Goal: Task Accomplishment & Management: Use online tool/utility

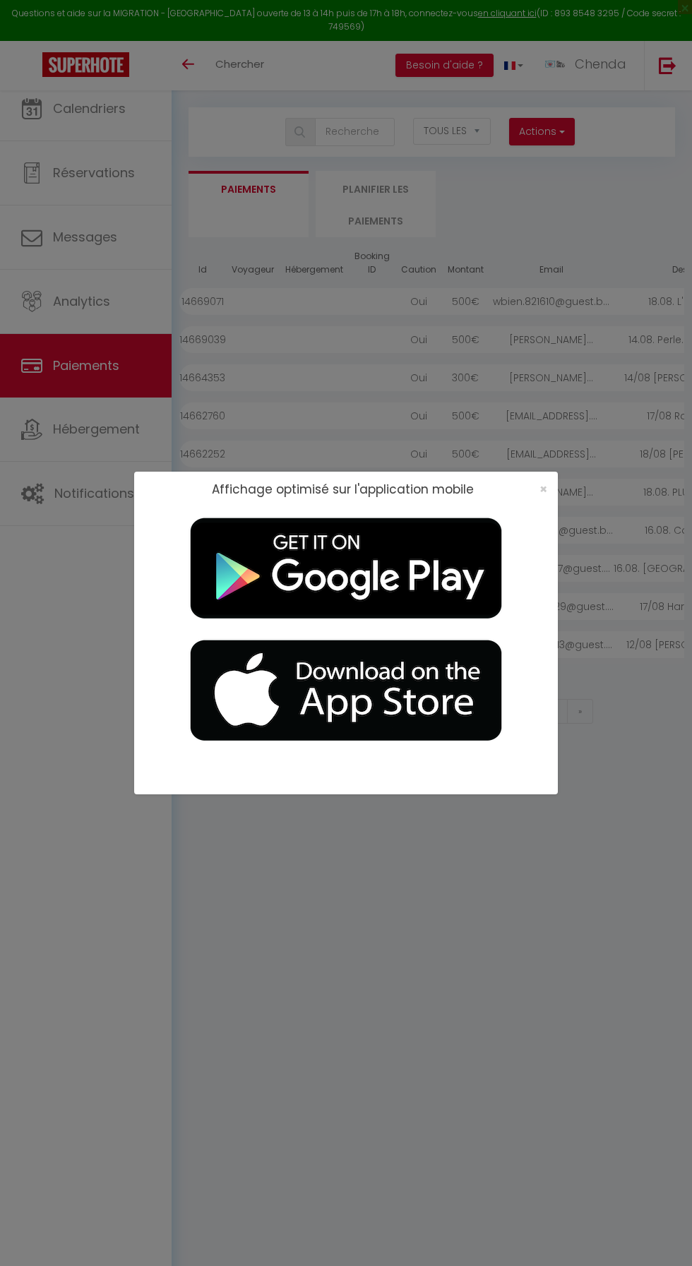
select select "2"
select select "0"
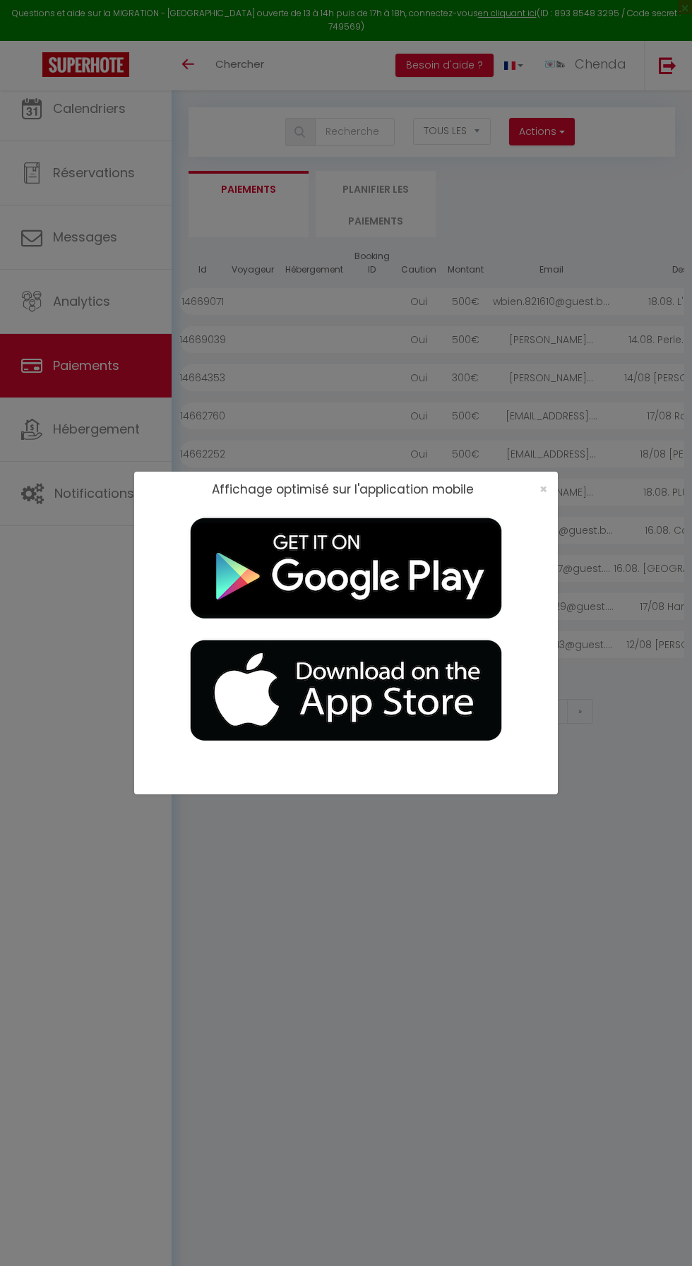
select select
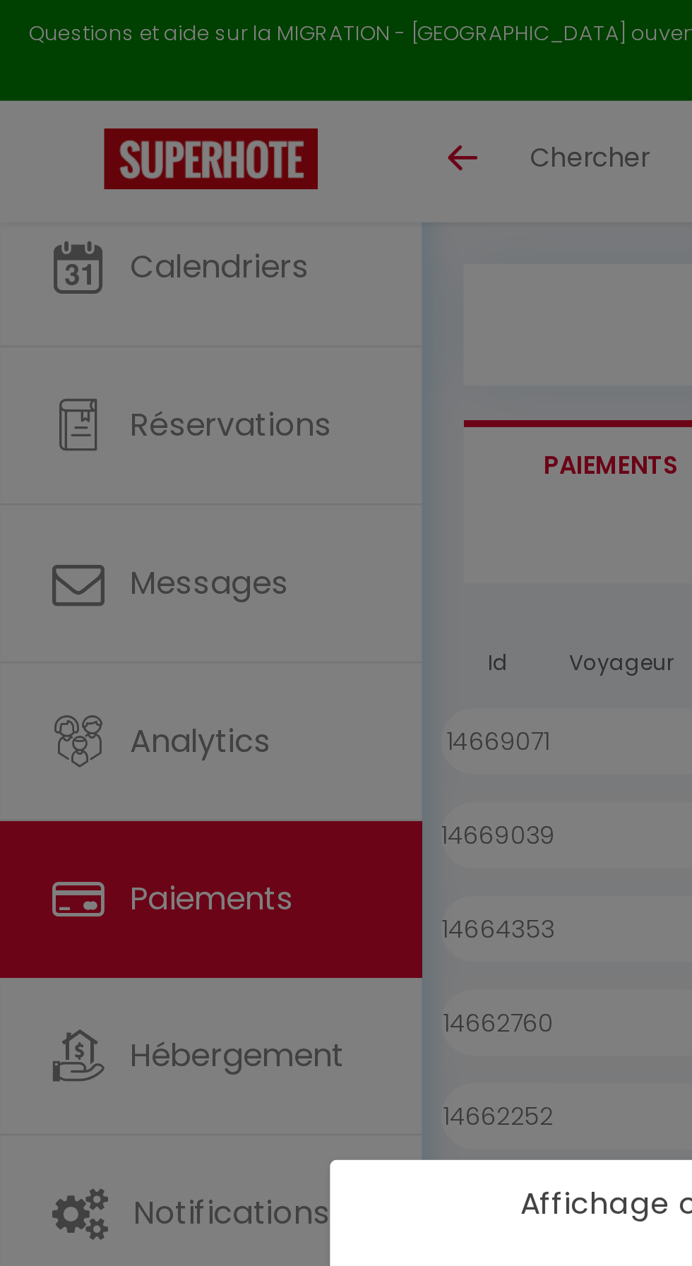
click at [261, 484] on h2 "Affichage optimisé sur l'application mobile" at bounding box center [343, 489] width 262 height 14
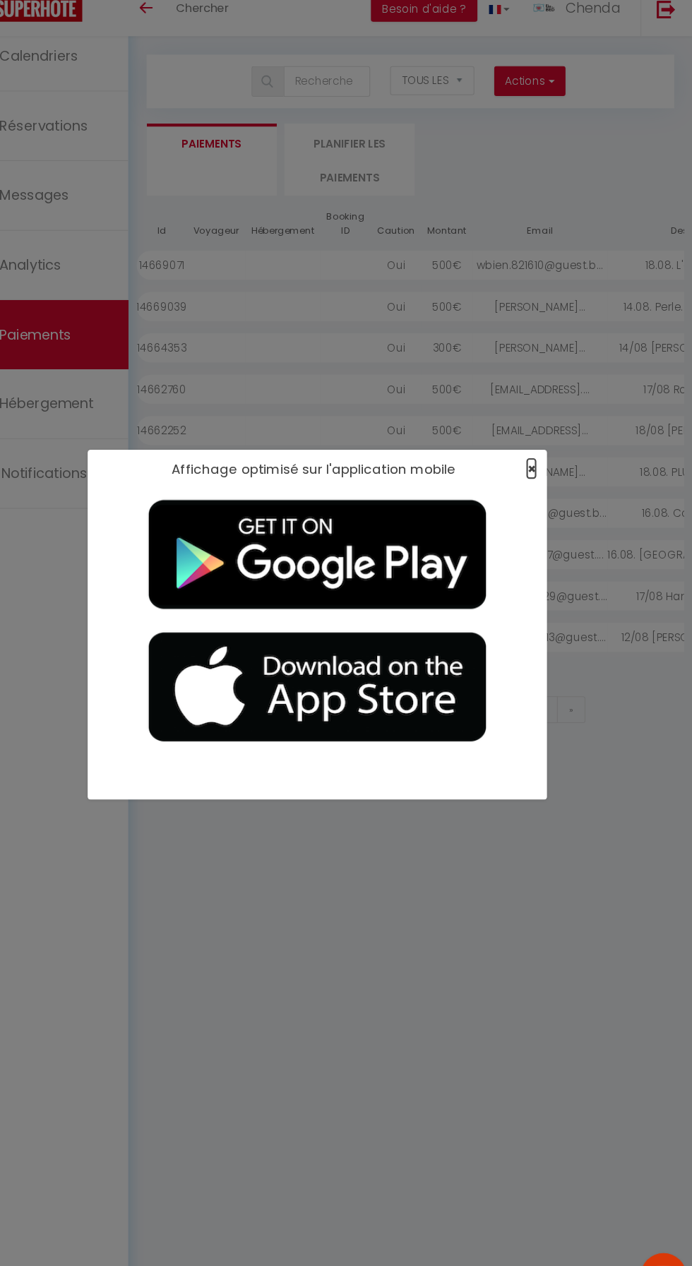
click at [544, 489] on span "×" at bounding box center [543, 489] width 8 height 18
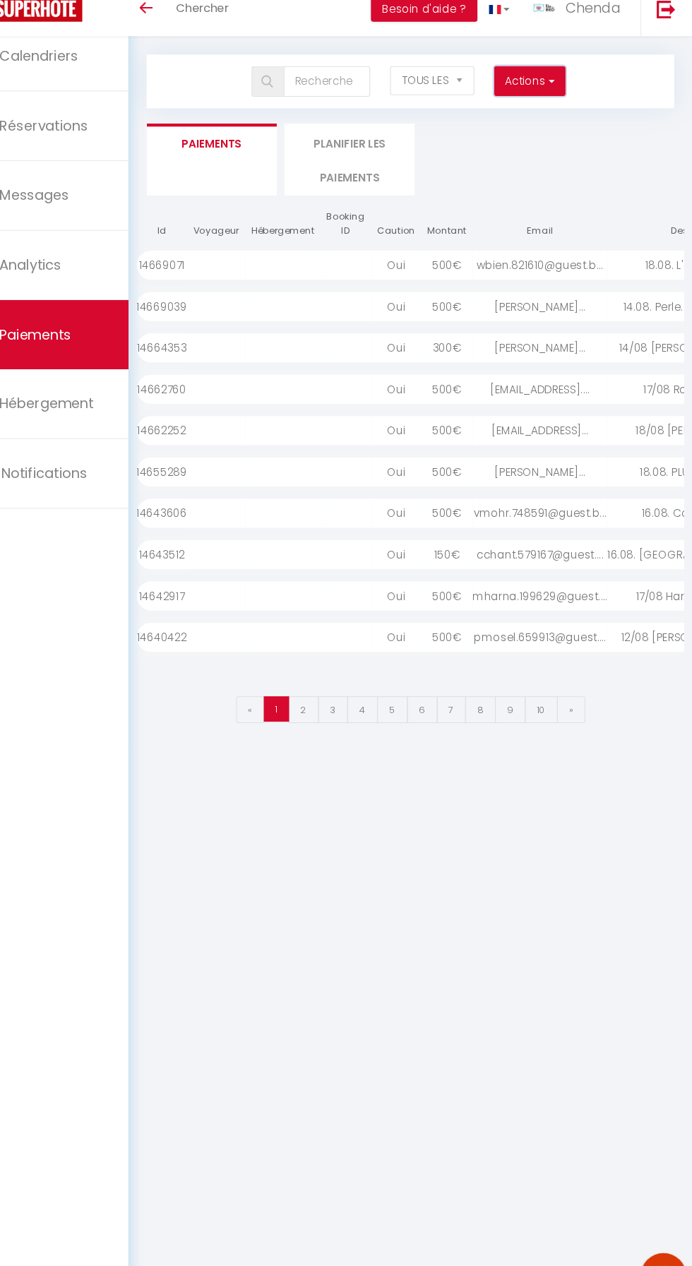
click at [562, 132] on span "button" at bounding box center [560, 131] width 8 height 14
click at [512, 177] on link "Créer nouveau lien caution" at bounding box center [487, 181] width 174 height 18
select select
select select "other"
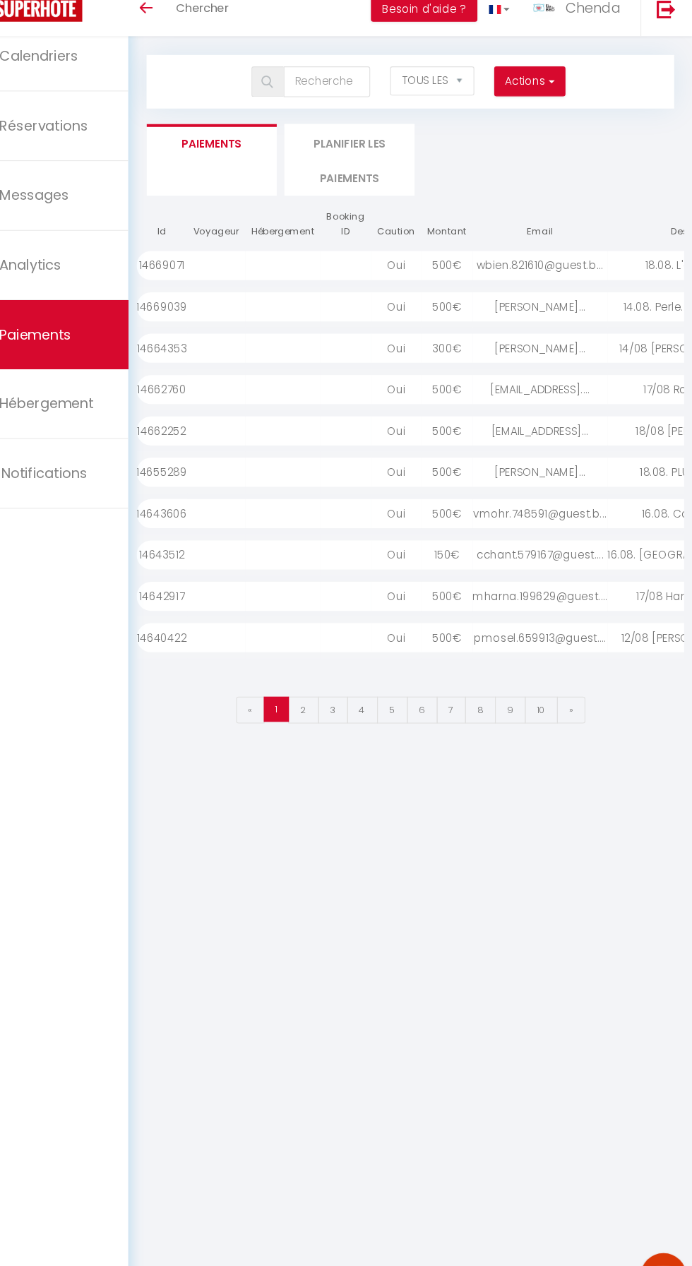
select select "692"
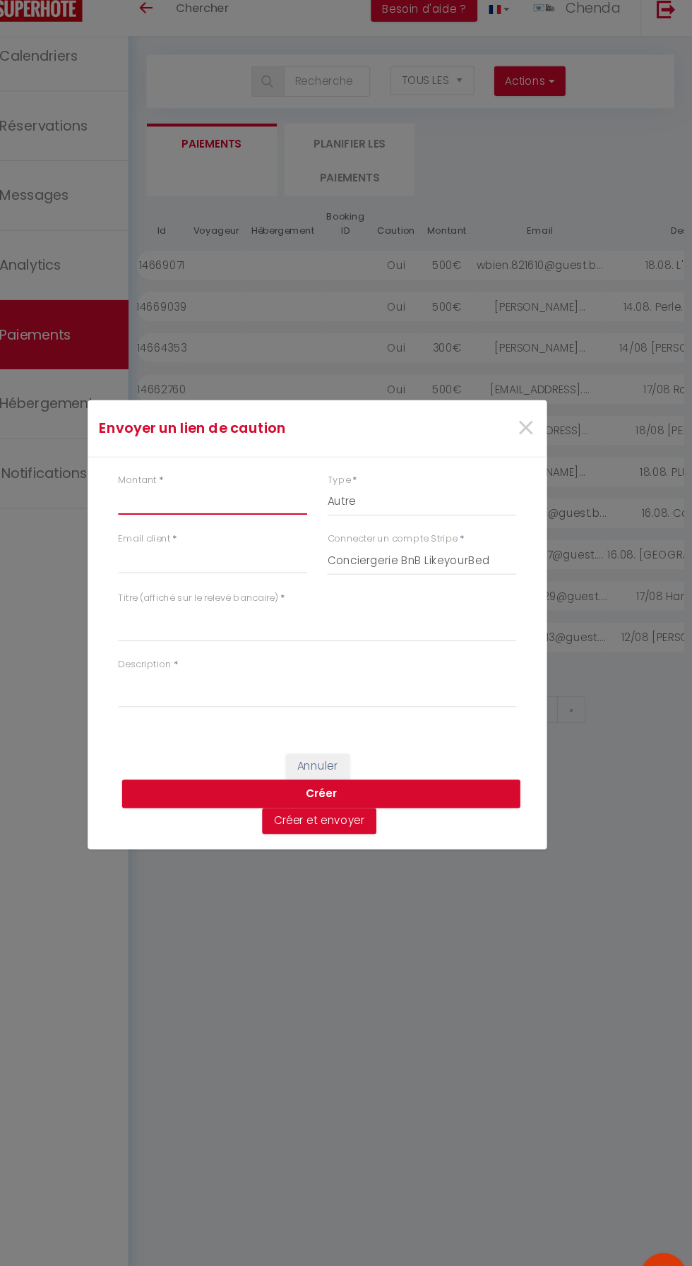
click at [270, 513] on input "Montant" at bounding box center [249, 518] width 174 height 25
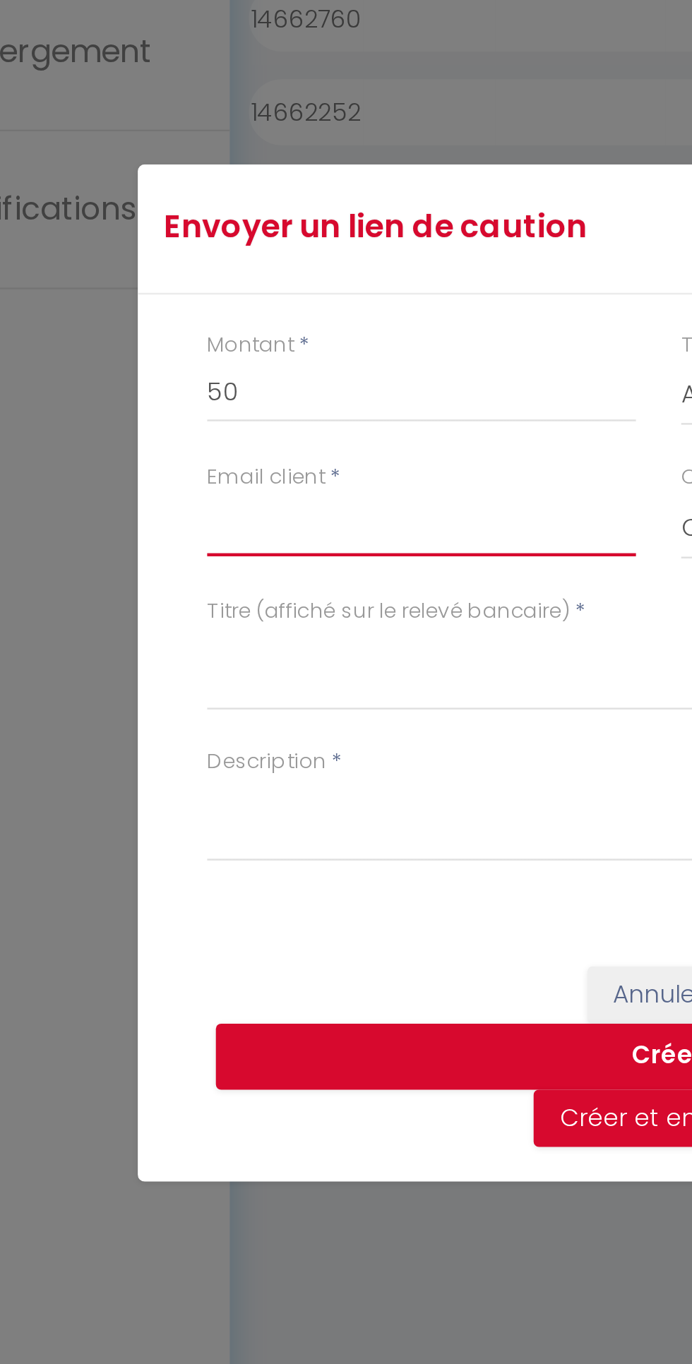
click at [255, 612] on input "Email client" at bounding box center [249, 621] width 174 height 25
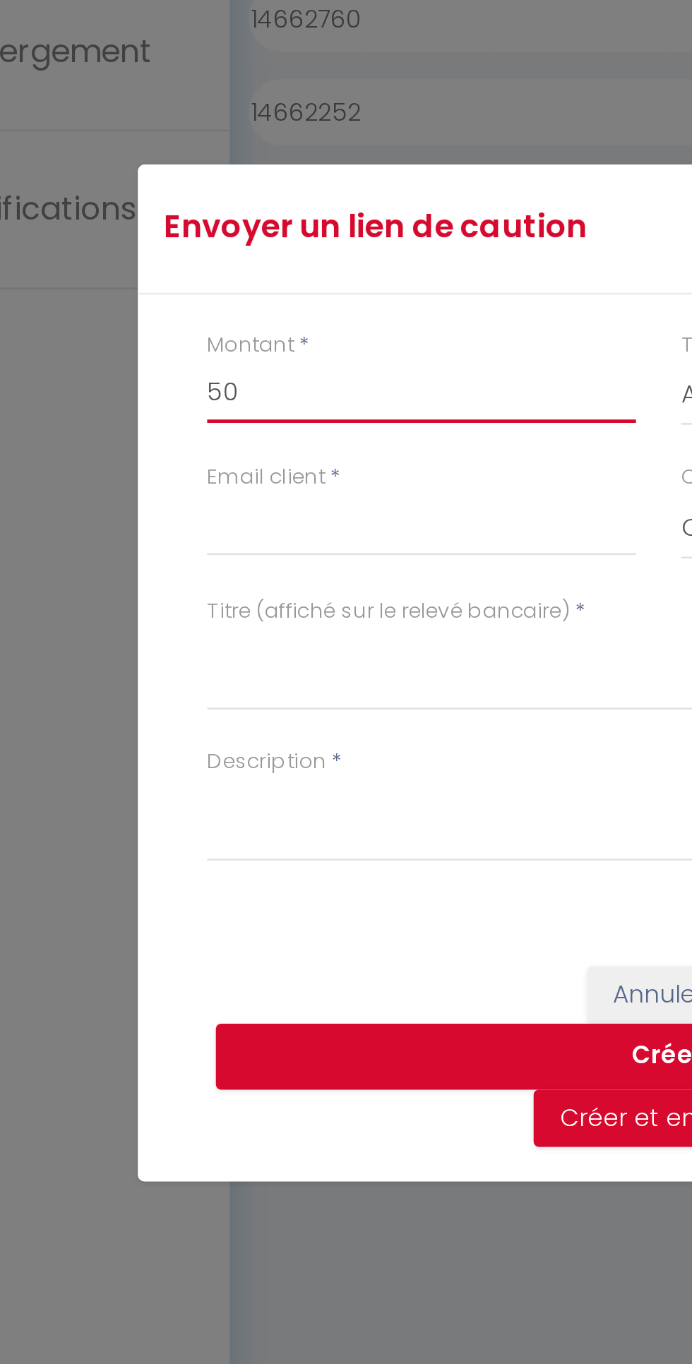
click at [274, 562] on input "50" at bounding box center [249, 567] width 174 height 25
type input "500"
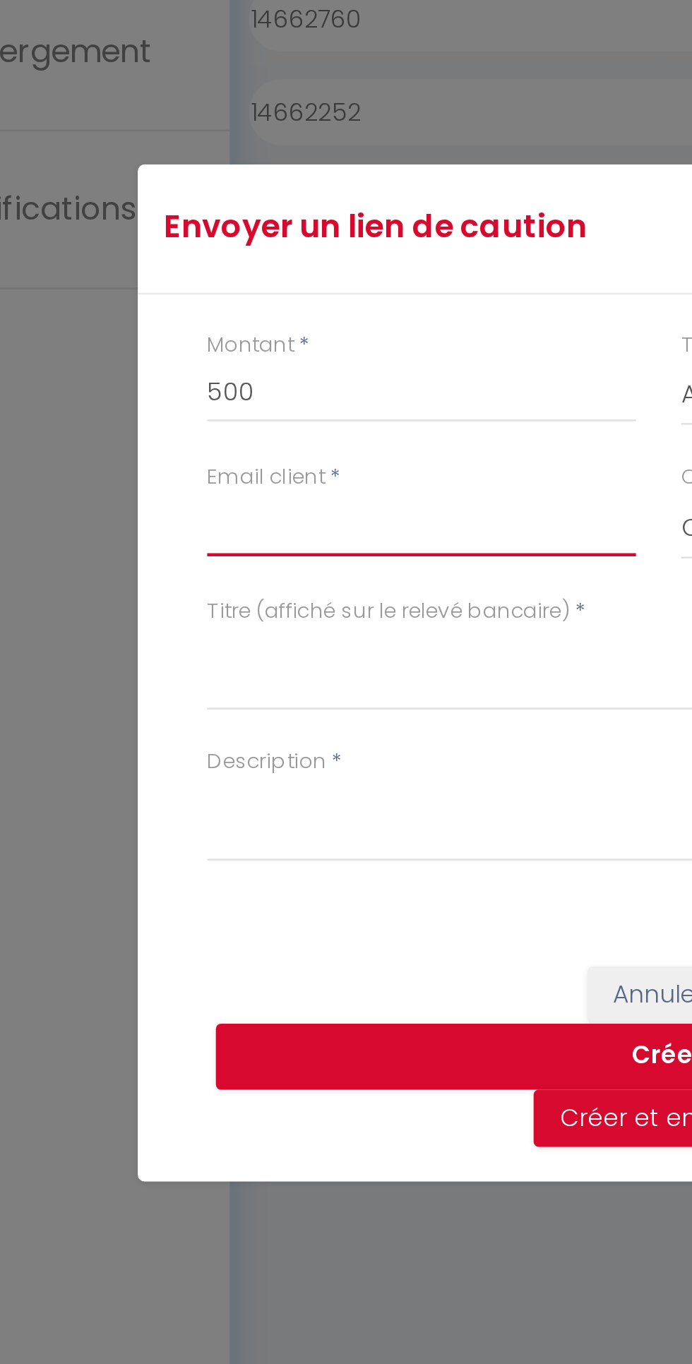
click at [274, 626] on input "Email client" at bounding box center [249, 621] width 174 height 25
type input "[EMAIL_ADDRESS][DOMAIN_NAME]"
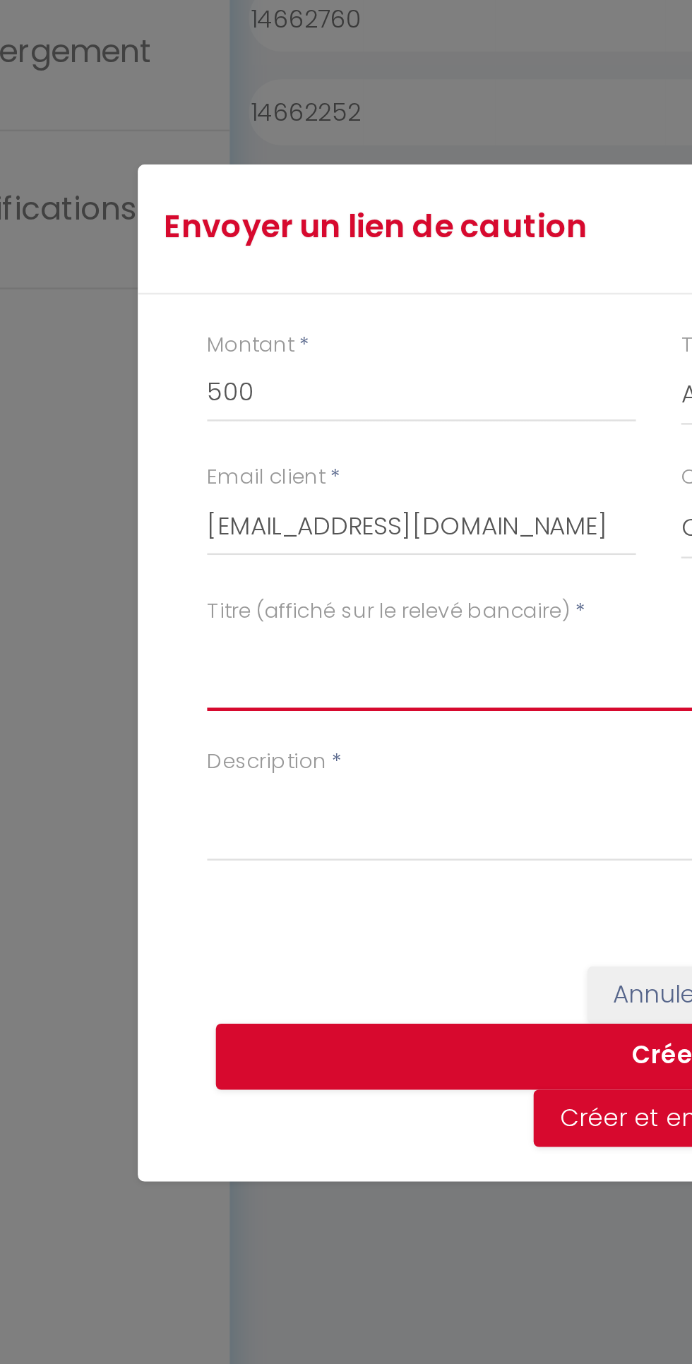
click at [253, 671] on textarea "Titre (affiché sur le relevé bancaire)" at bounding box center [345, 681] width 367 height 34
type textarea "CAUTION - L'ÉCRIN"
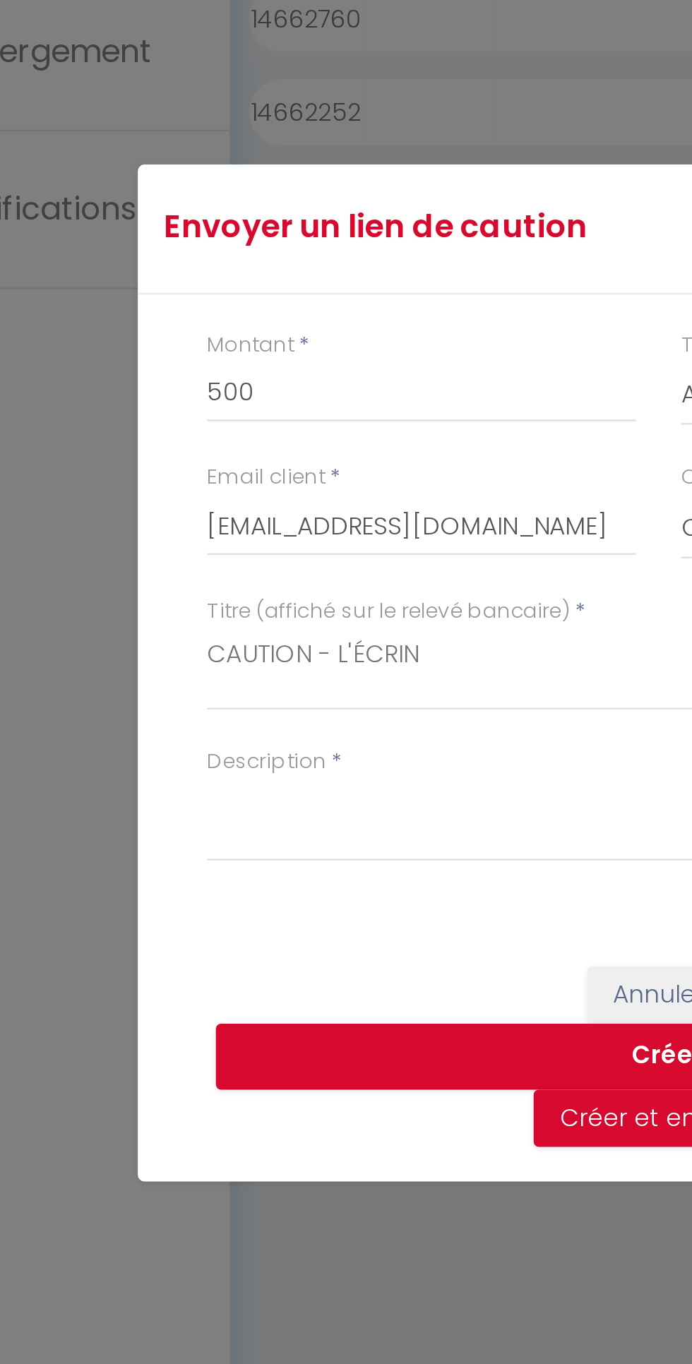
click at [172, 712] on label "Description" at bounding box center [186, 718] width 49 height 13
click at [172, 725] on textarea "Description" at bounding box center [345, 742] width 367 height 34
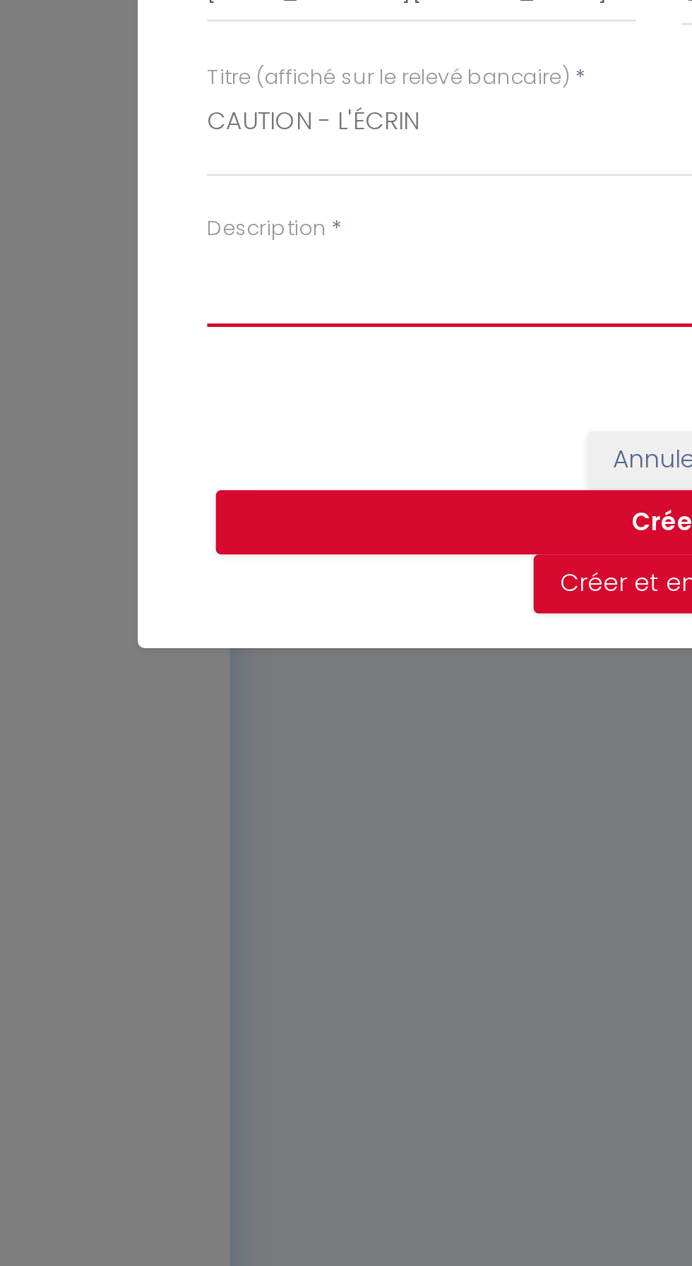
click at [183, 687] on textarea "Description" at bounding box center [345, 693] width 367 height 34
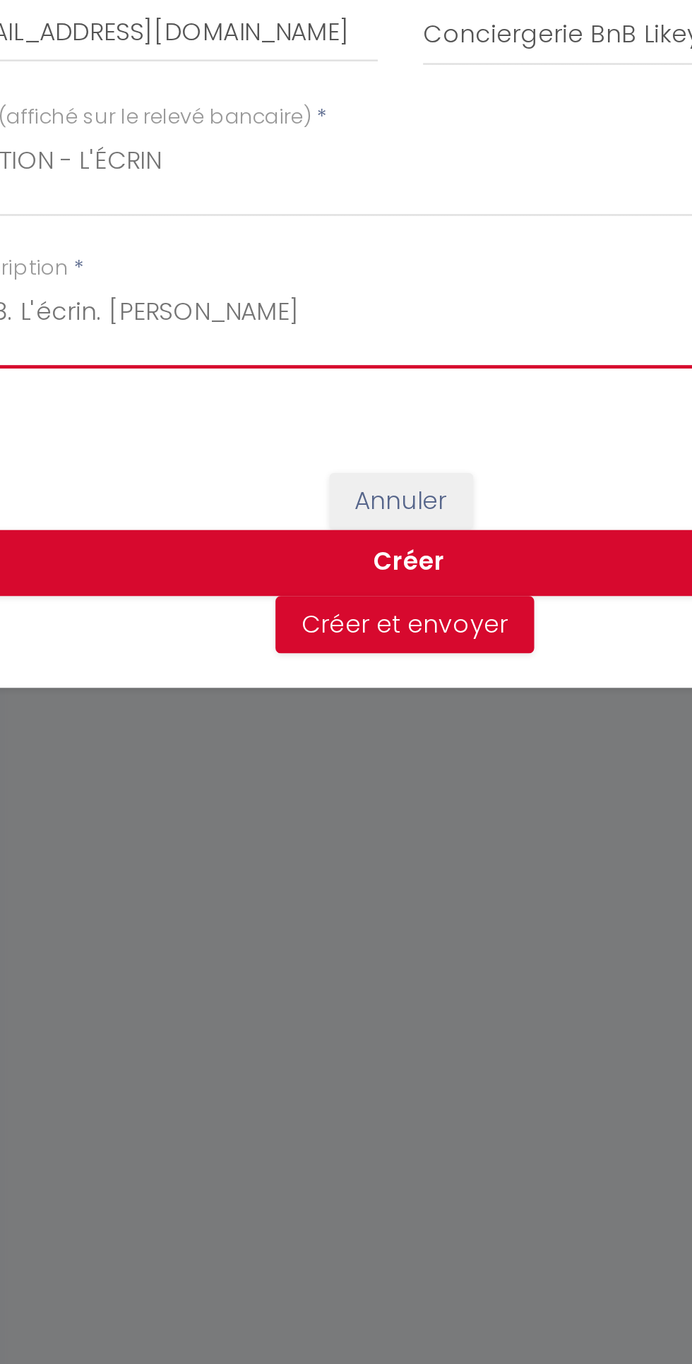
type textarea "14.08. L'écrin. [PERSON_NAME]"
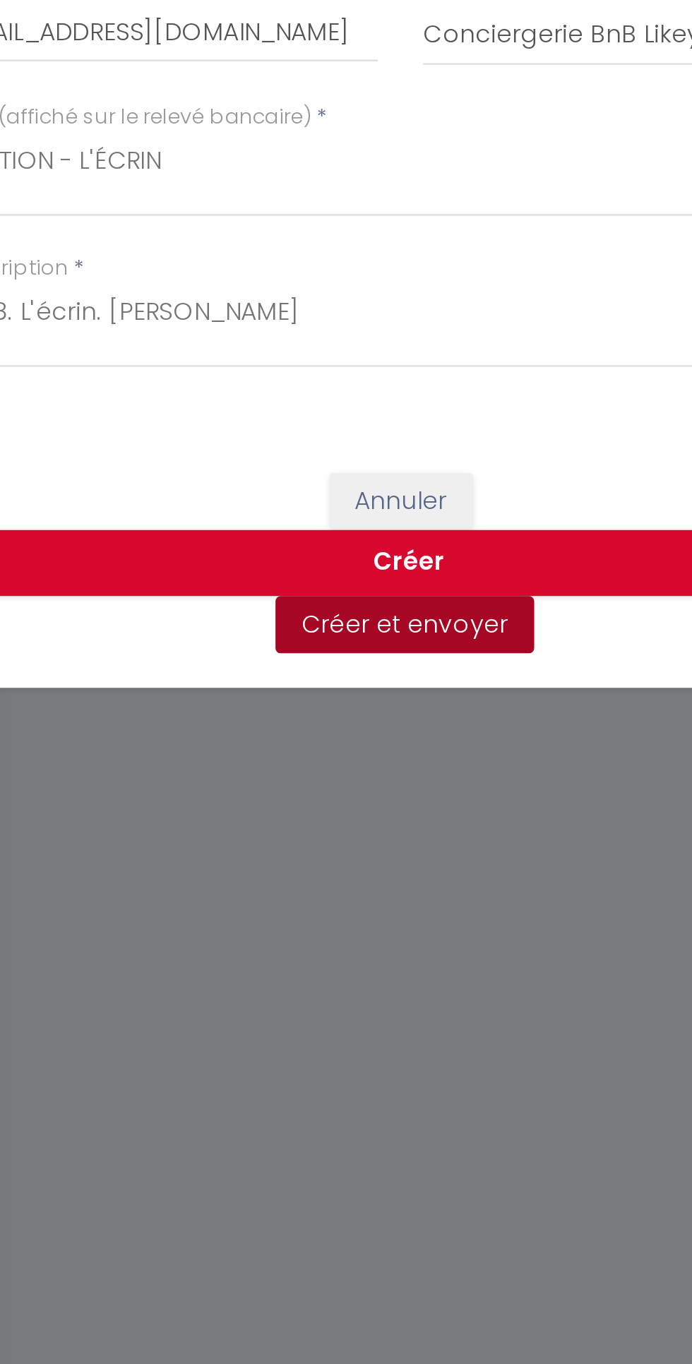
click at [356, 871] on button "Créer et envoyer" at bounding box center [347, 864] width 105 height 24
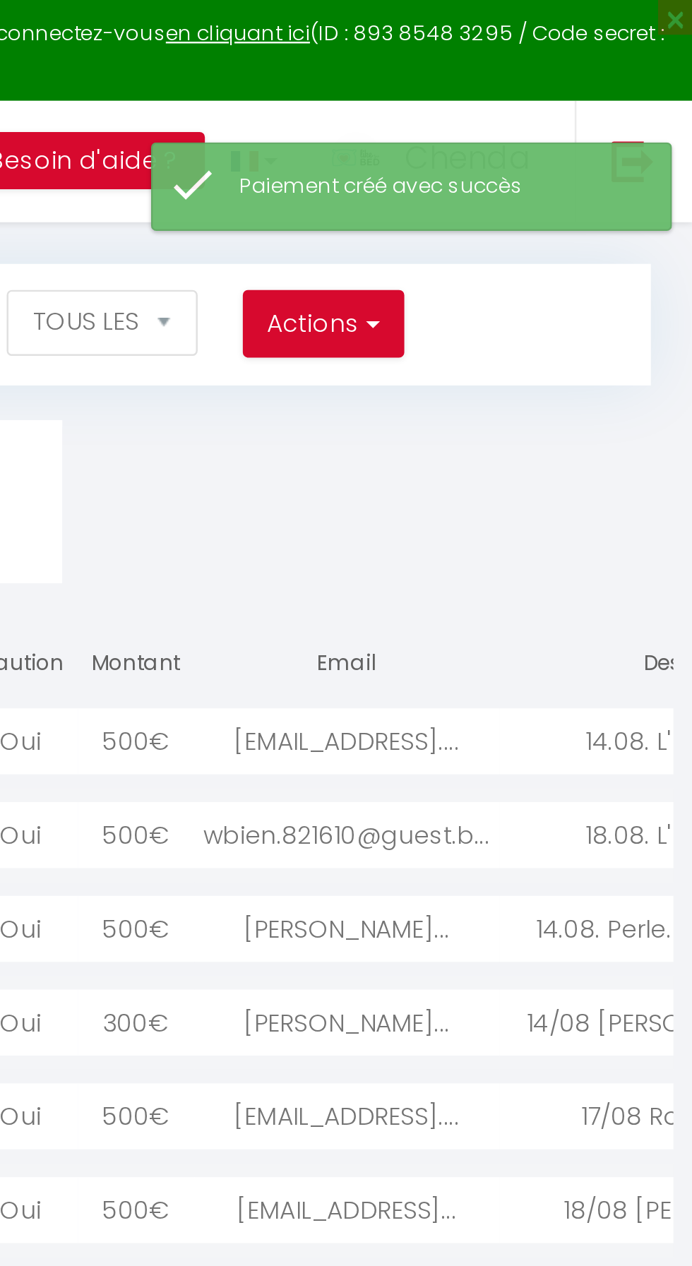
click at [602, 297] on div "[EMAIL_ADDRESS]...." at bounding box center [551, 301] width 124 height 27
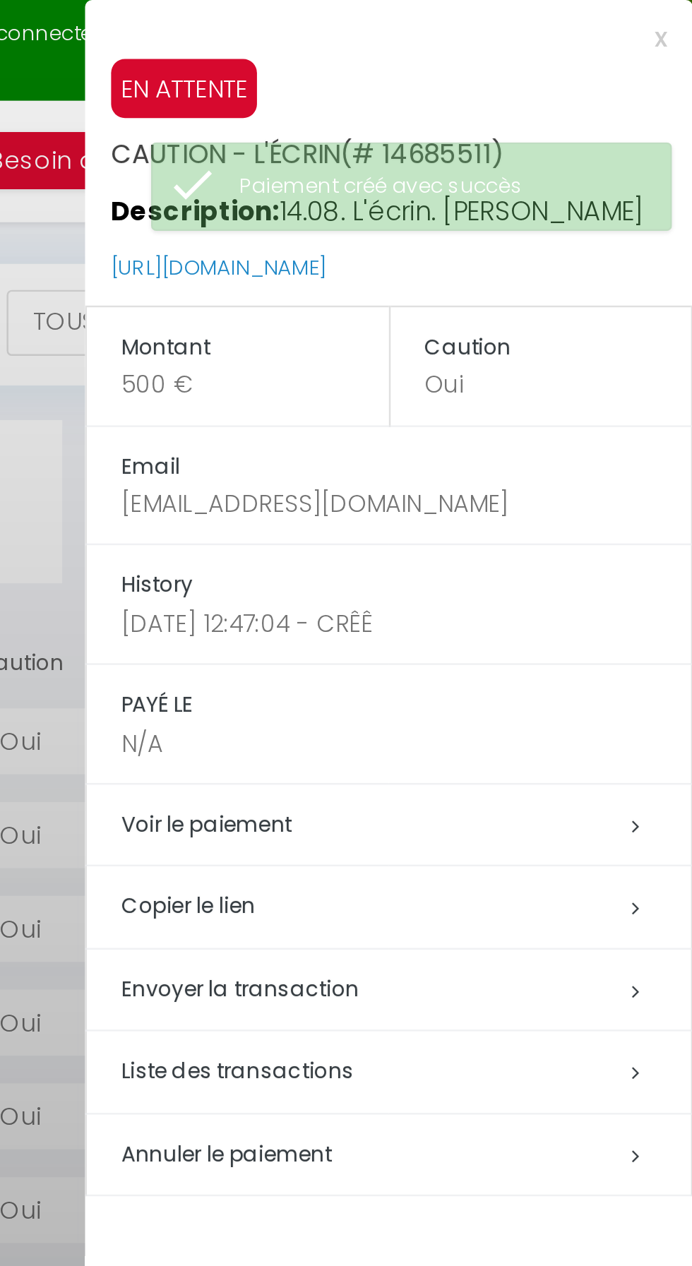
click at [512, 363] on h5 "Copier le lien" at bounding box center [576, 369] width 232 height 16
